Goal: Task Accomplishment & Management: Manage account settings

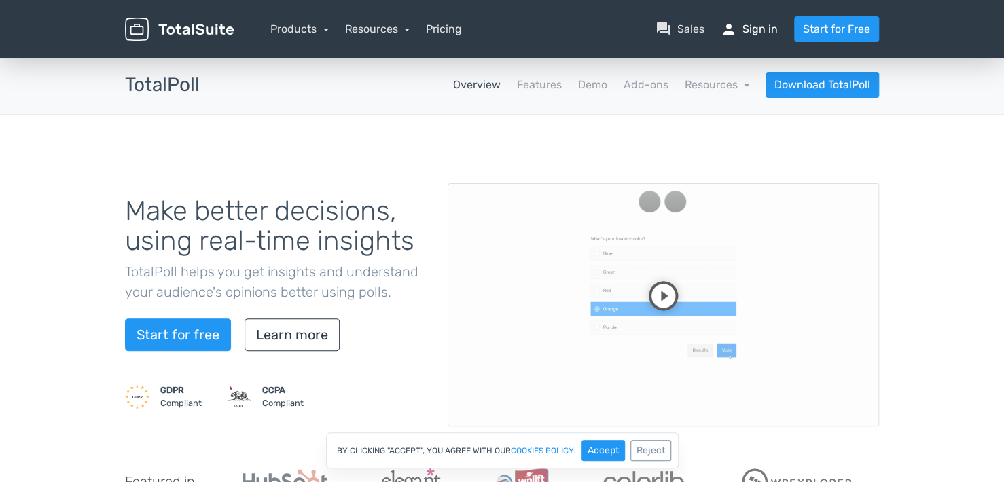
click at [748, 26] on link "person Sign in" at bounding box center [749, 29] width 57 height 16
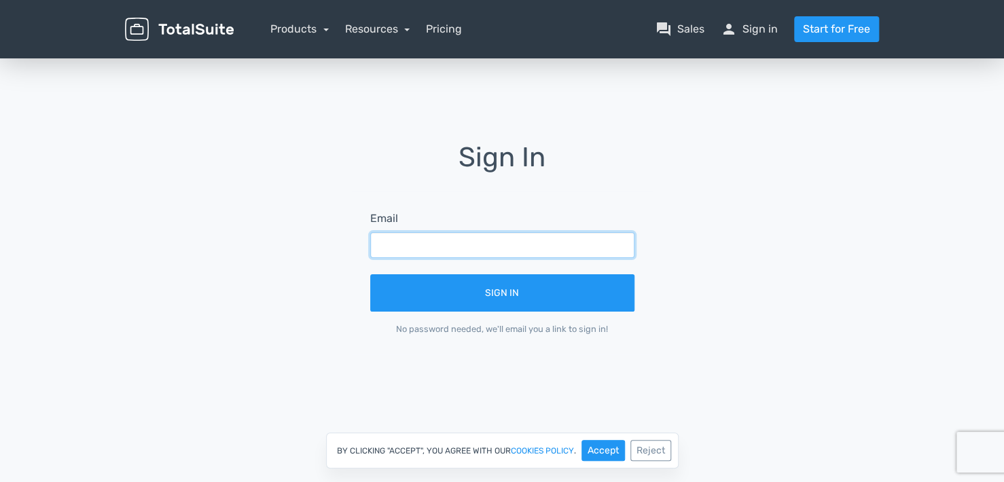
click at [486, 254] on input "text" at bounding box center [502, 245] width 264 height 26
paste input "canietinacional@gmail.com"
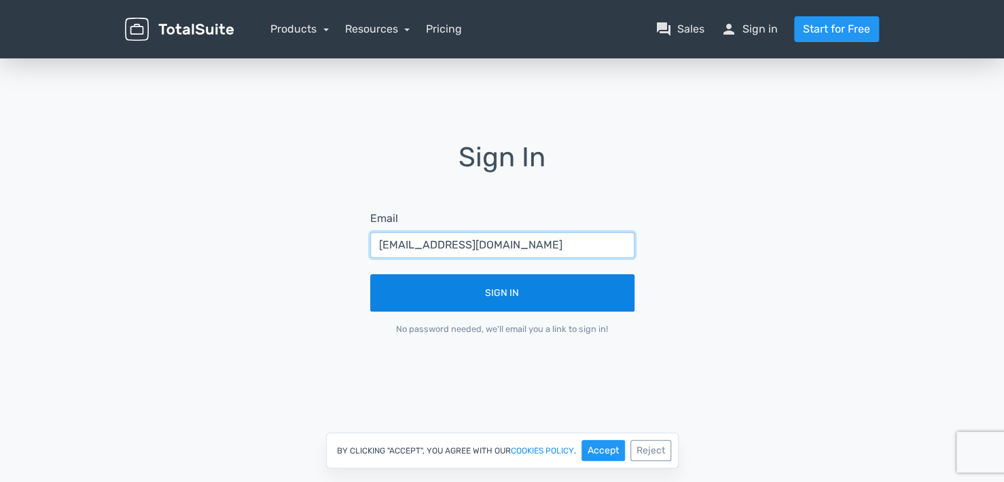
type input "canietinacional@gmail.com"
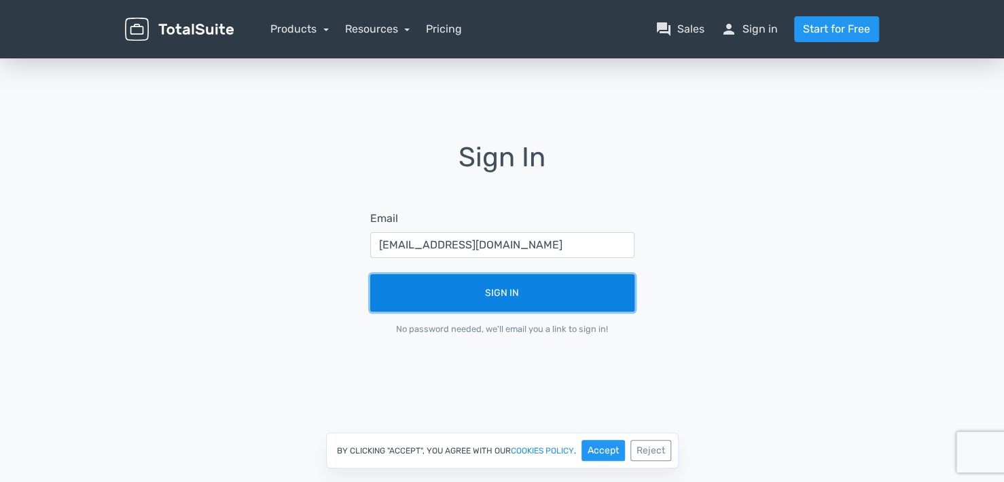
click at [503, 297] on button "Sign In" at bounding box center [502, 292] width 264 height 37
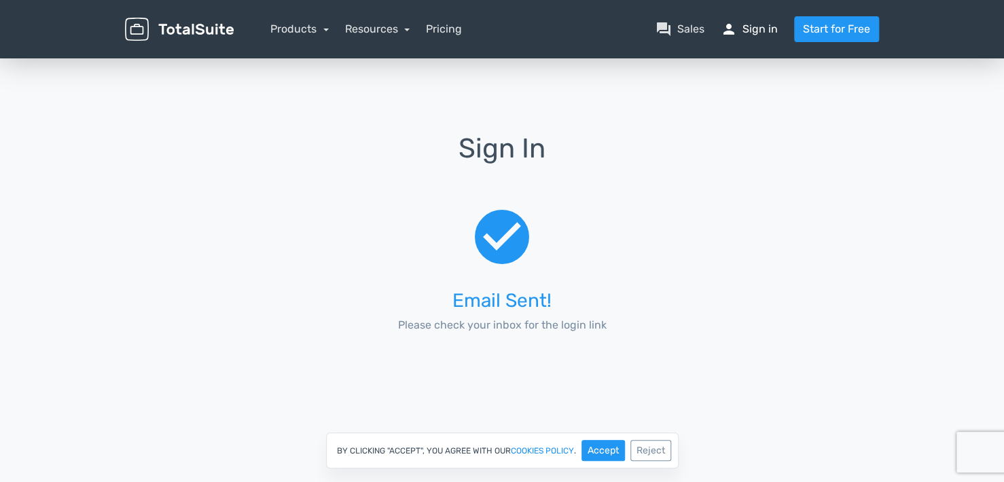
click at [753, 33] on link "person Sign in" at bounding box center [749, 29] width 57 height 16
